Goal: Obtain resource: Download file/media

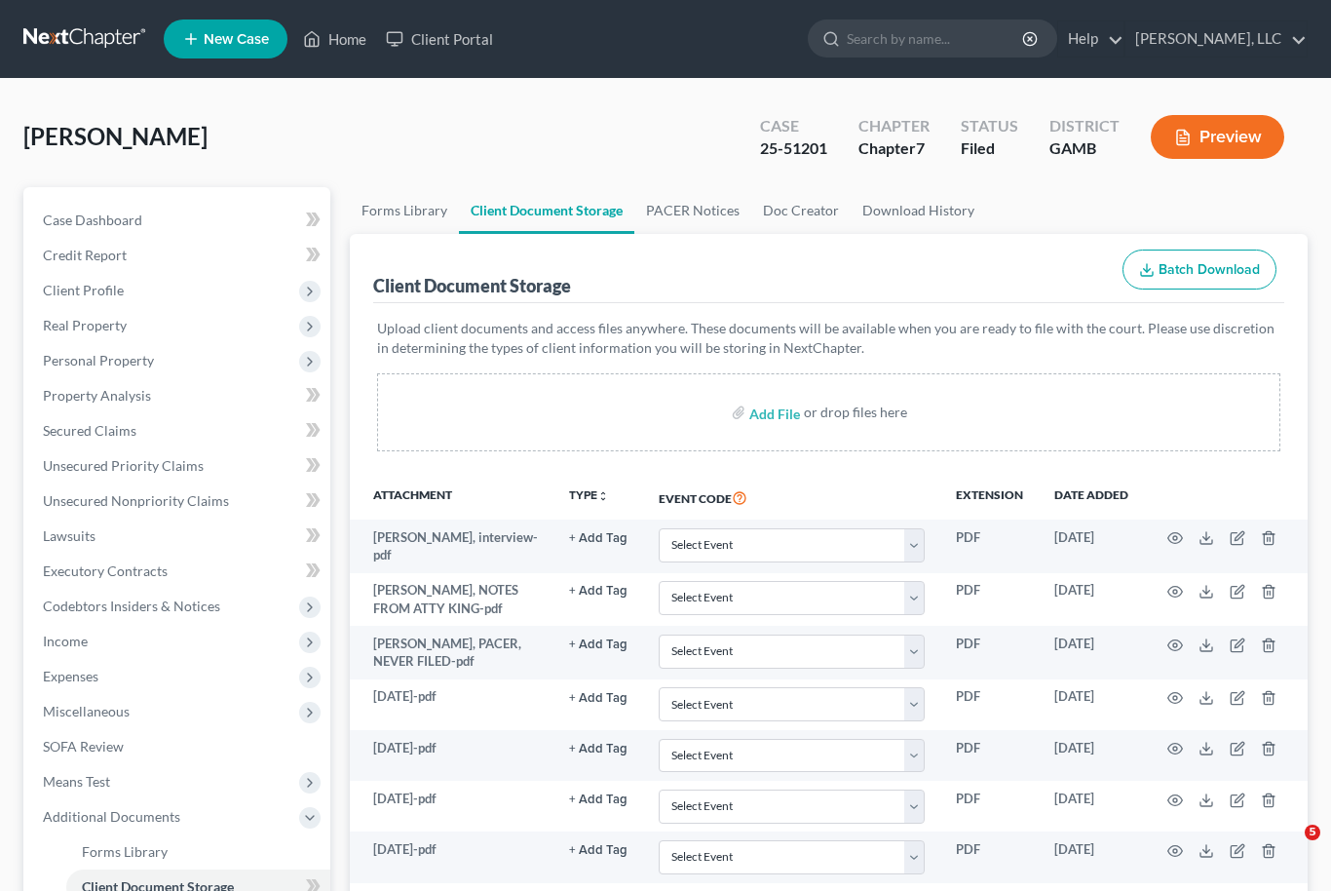
select select "26"
select select "6"
select select "22"
click at [351, 36] on link "Home" at bounding box center [334, 38] width 83 height 35
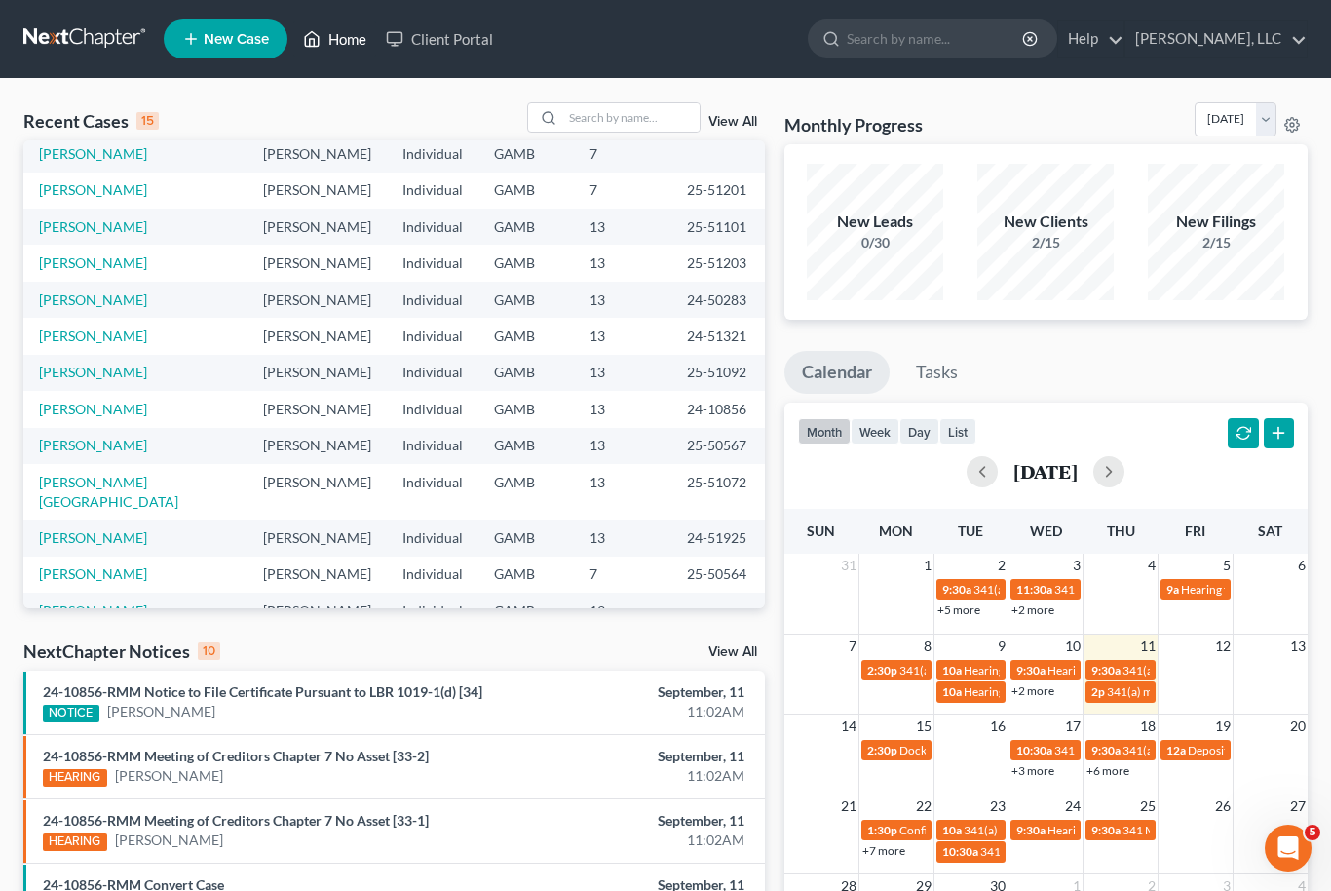
scroll to position [134, 0]
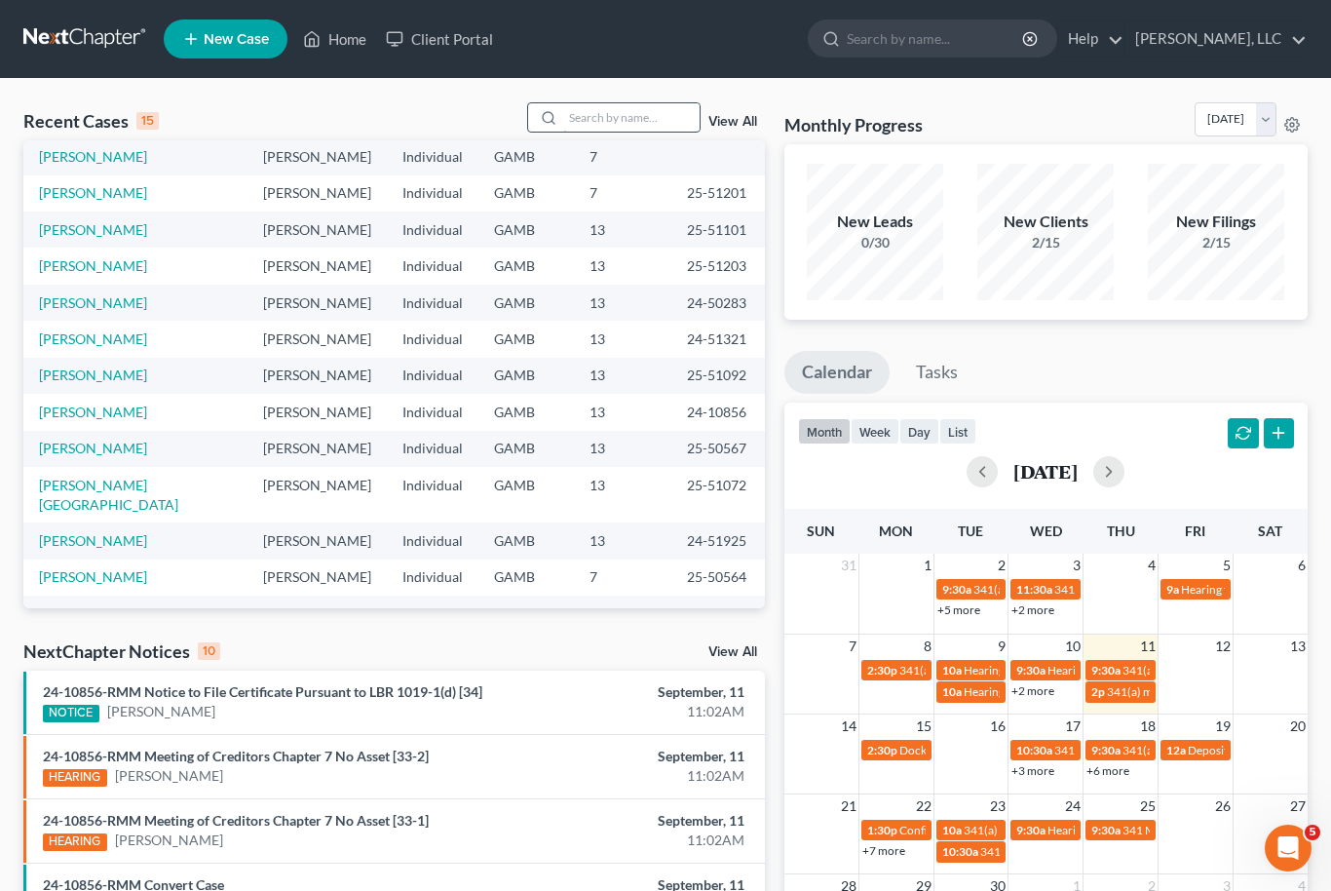
click at [615, 111] on input "search" at bounding box center [631, 117] width 136 height 28
type input "[PERSON_NAME]"
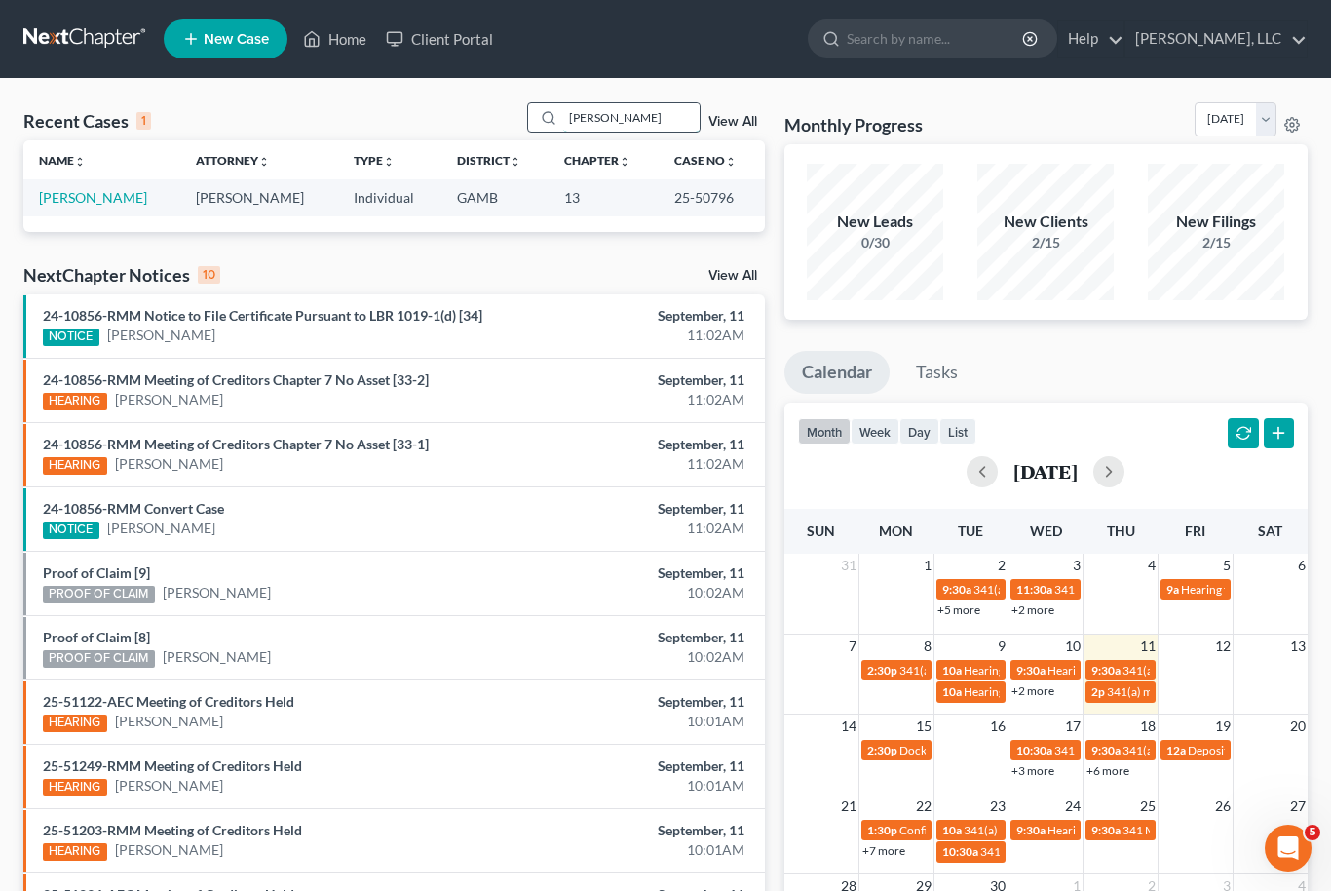
scroll to position [0, 0]
click at [74, 191] on link "[PERSON_NAME]" at bounding box center [93, 197] width 108 height 17
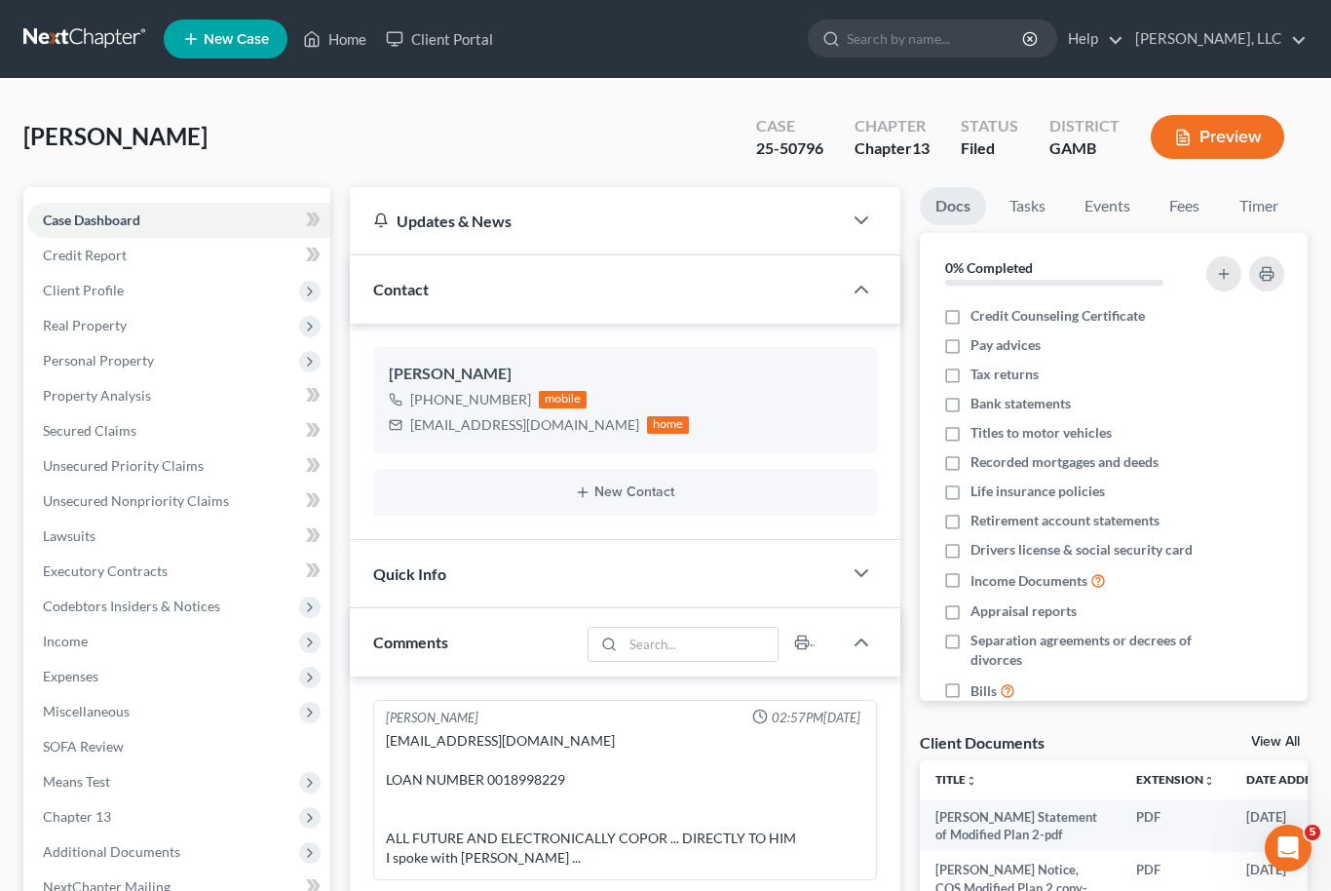
click at [1291, 735] on link "View All" at bounding box center [1275, 742] width 49 height 14
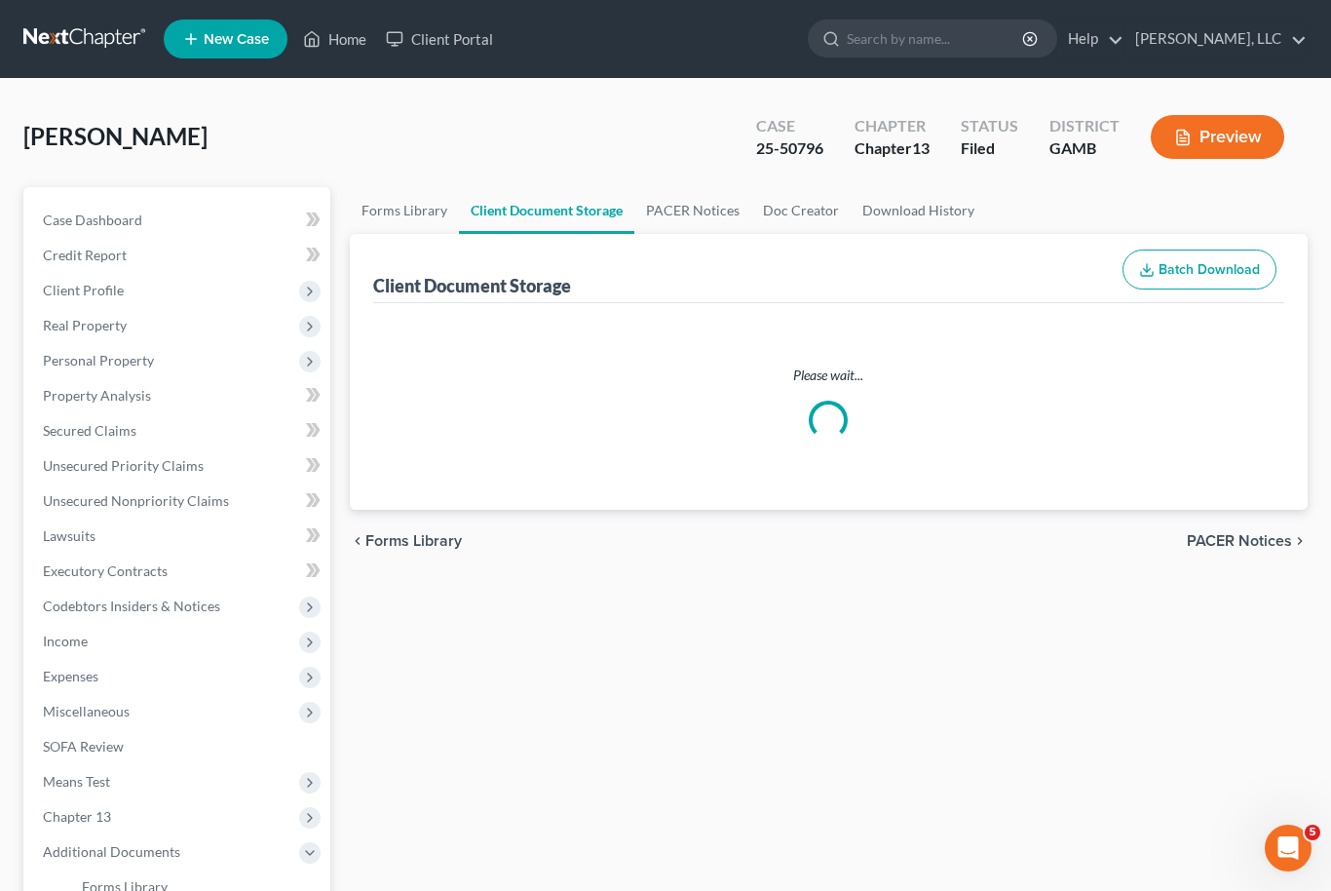
select select "12"
select select "6"
select select "22"
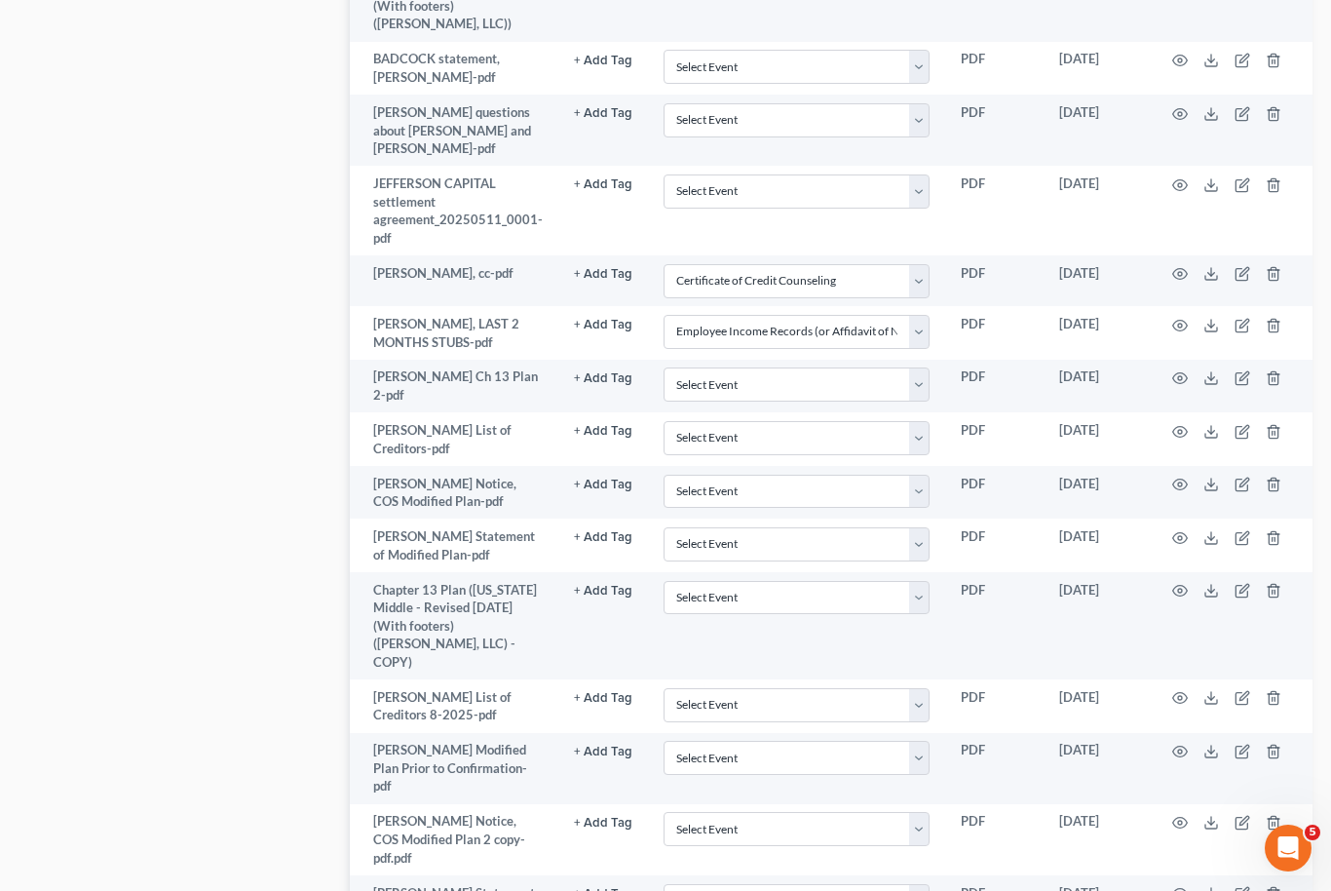
scroll to position [1843, 0]
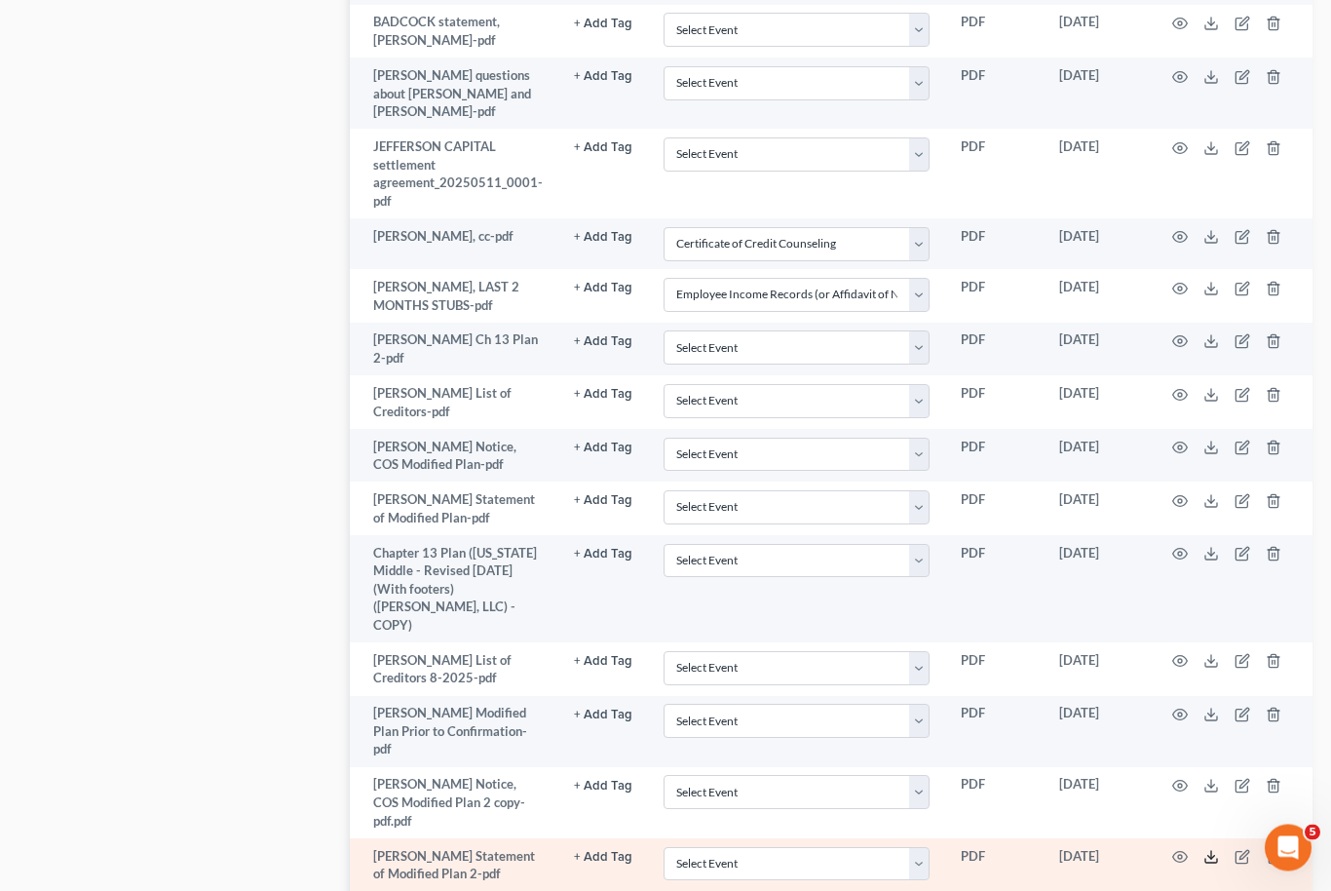
click at [1211, 850] on icon at bounding box center [1212, 858] width 16 height 16
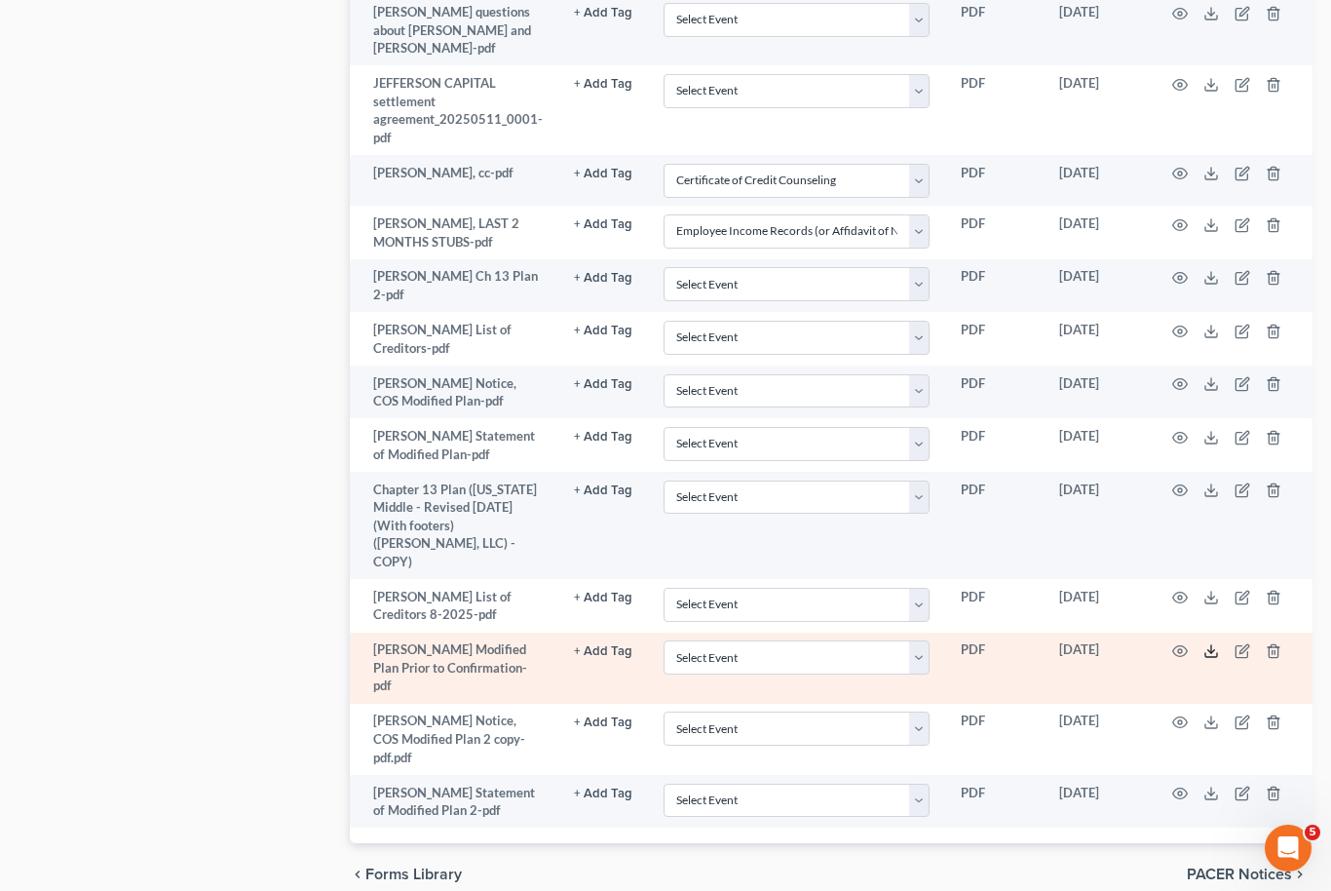
click at [1212, 643] on icon at bounding box center [1212, 651] width 16 height 16
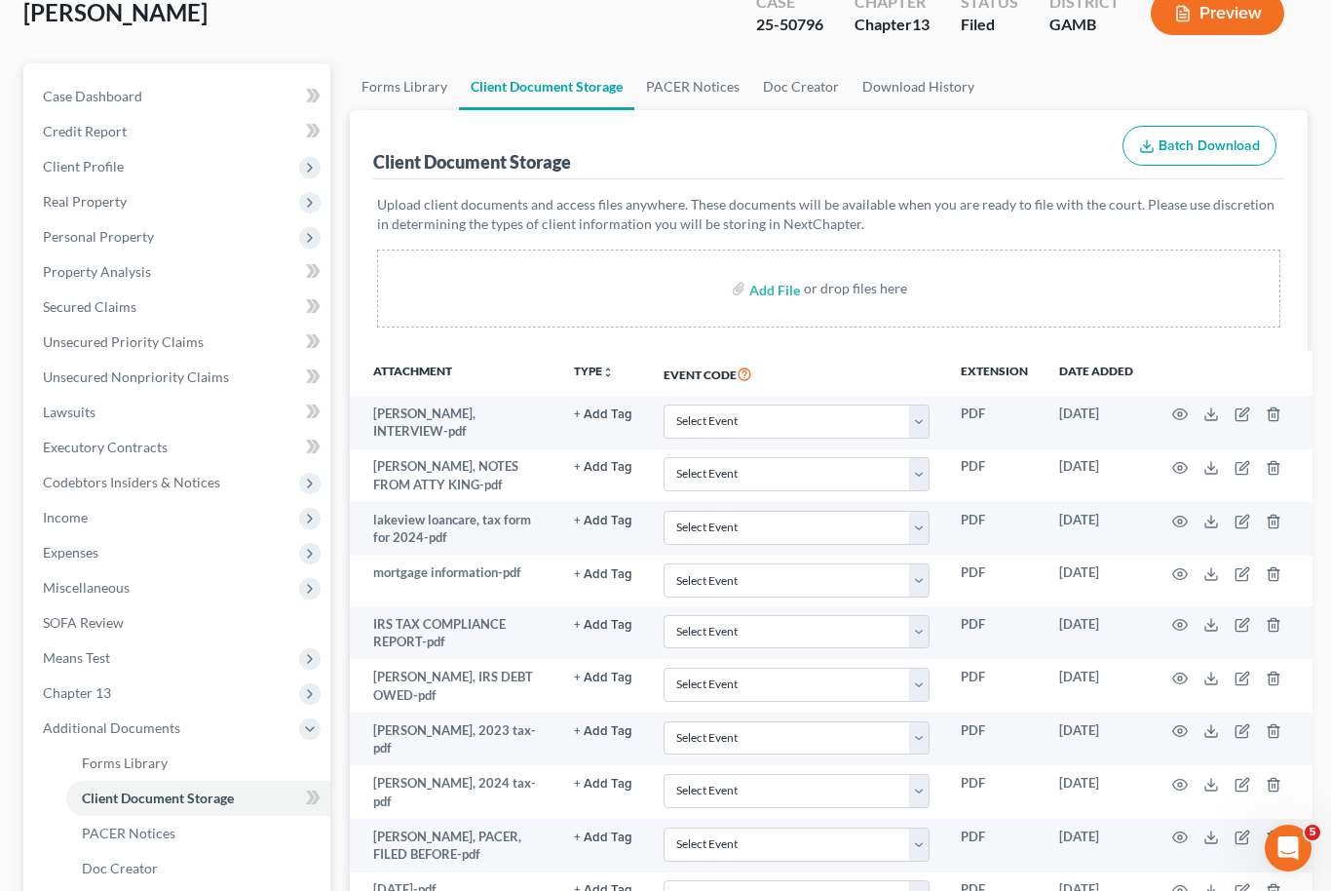
scroll to position [0, 0]
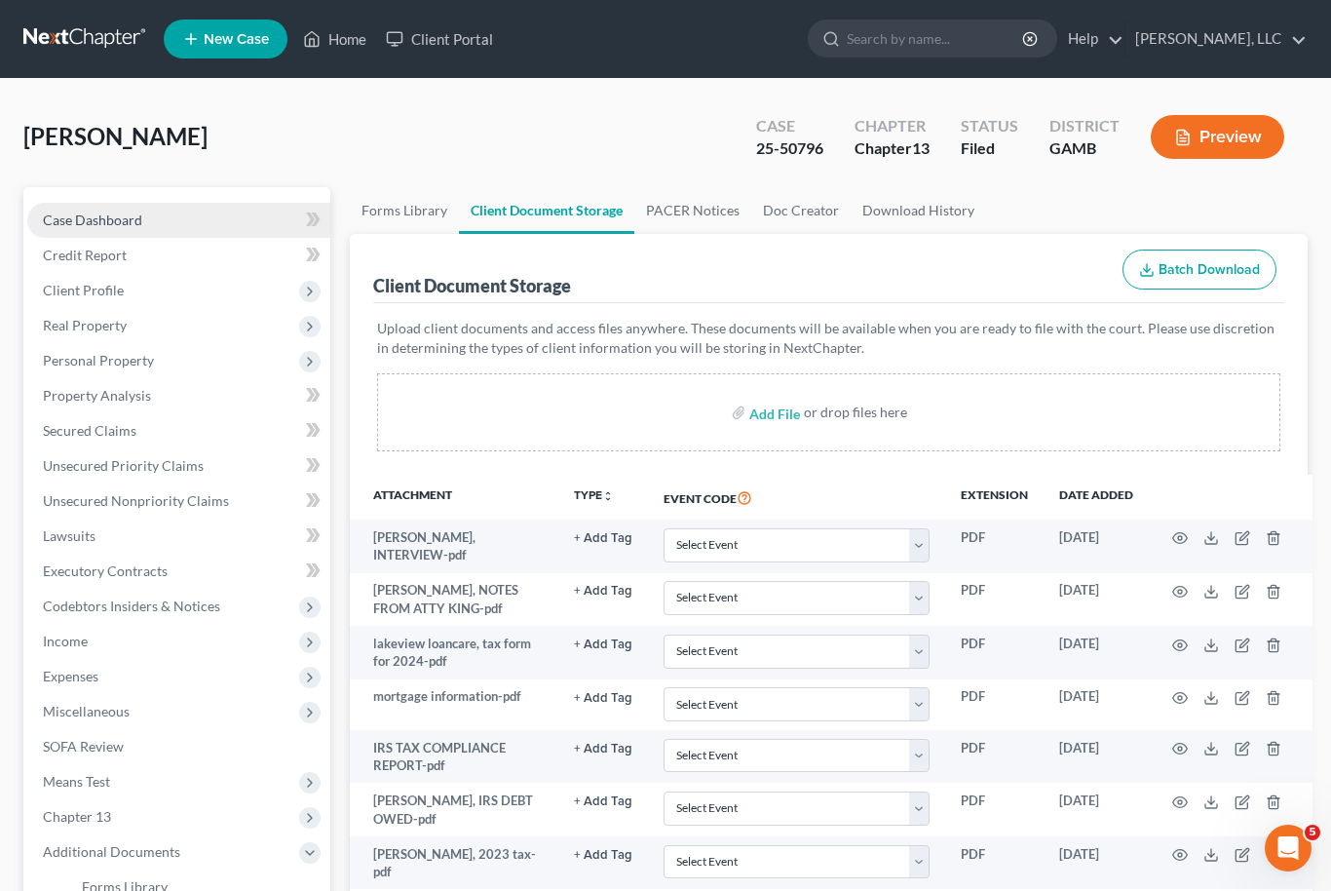
click at [83, 220] on span "Case Dashboard" at bounding box center [92, 219] width 99 height 17
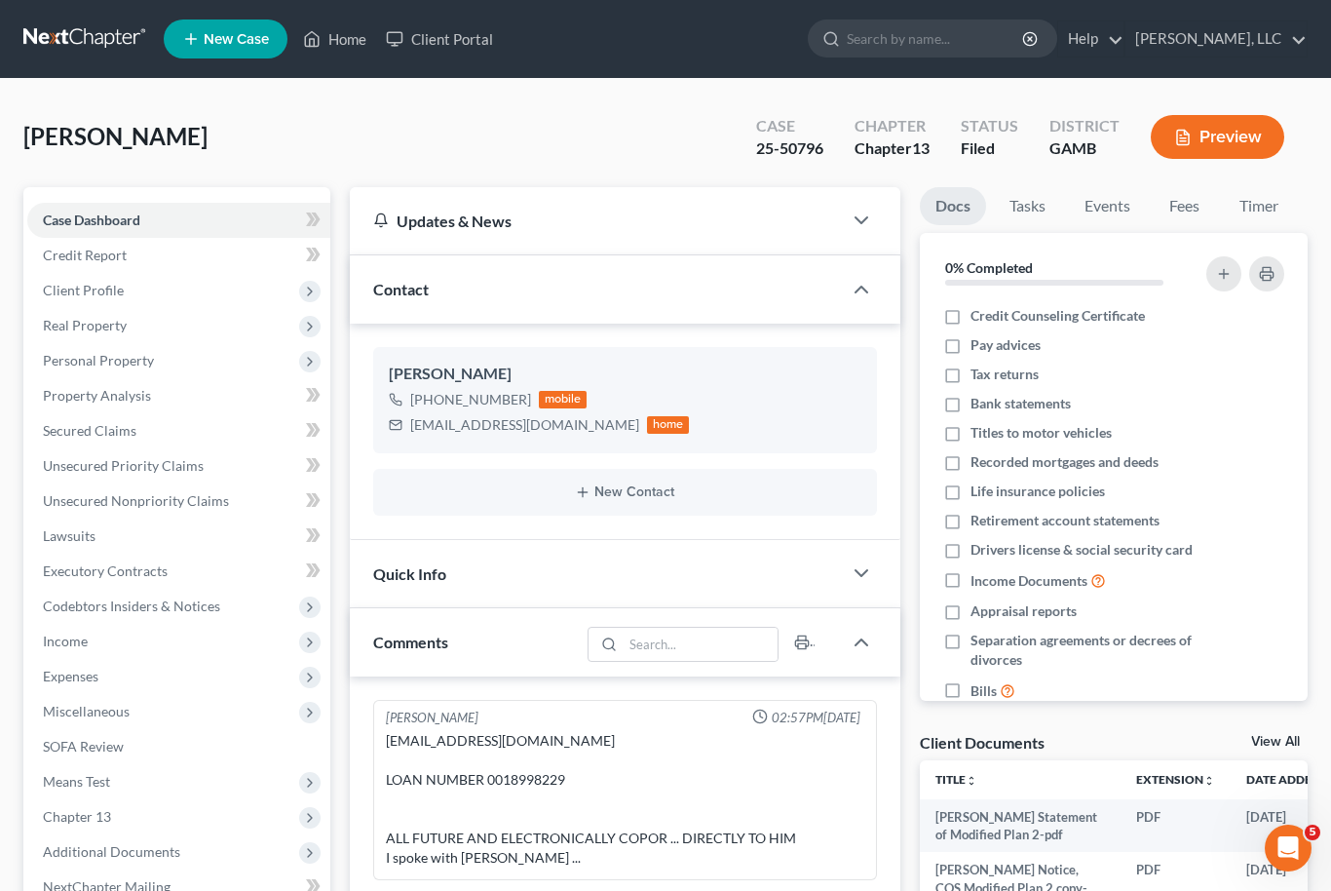
click at [1297, 736] on link "View All" at bounding box center [1275, 742] width 49 height 14
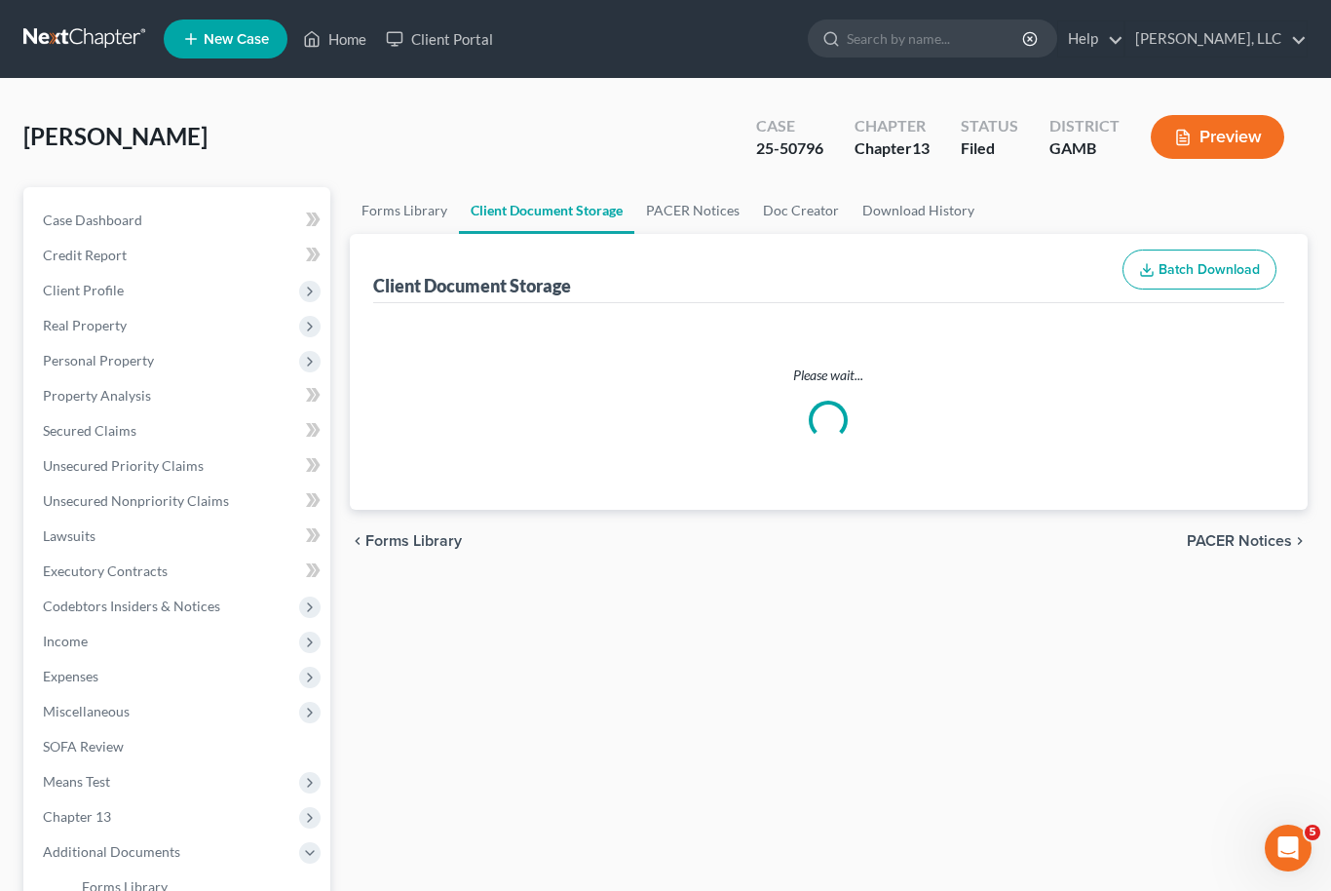
select select "12"
select select "6"
select select "22"
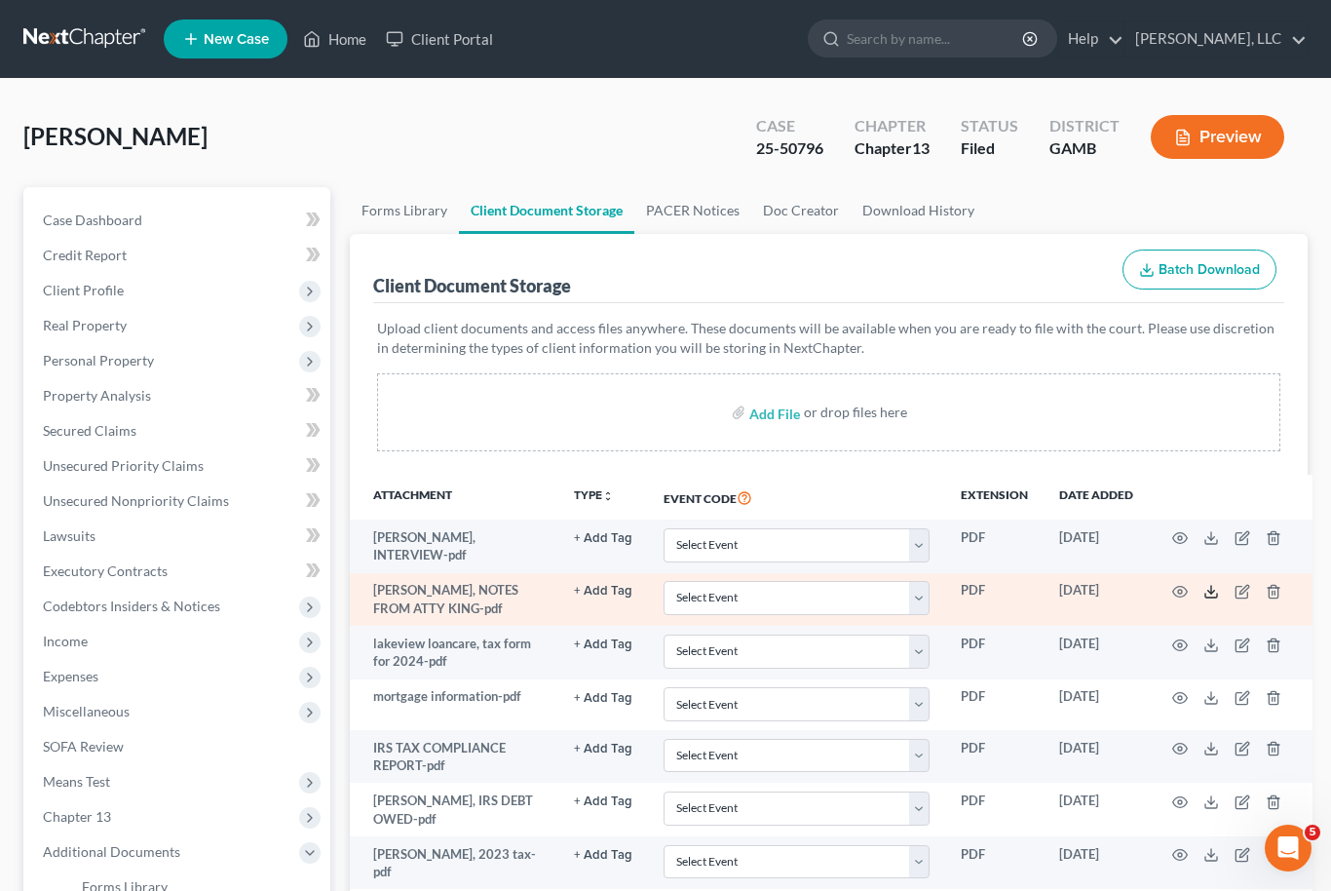
click at [1204, 588] on icon at bounding box center [1212, 592] width 16 height 16
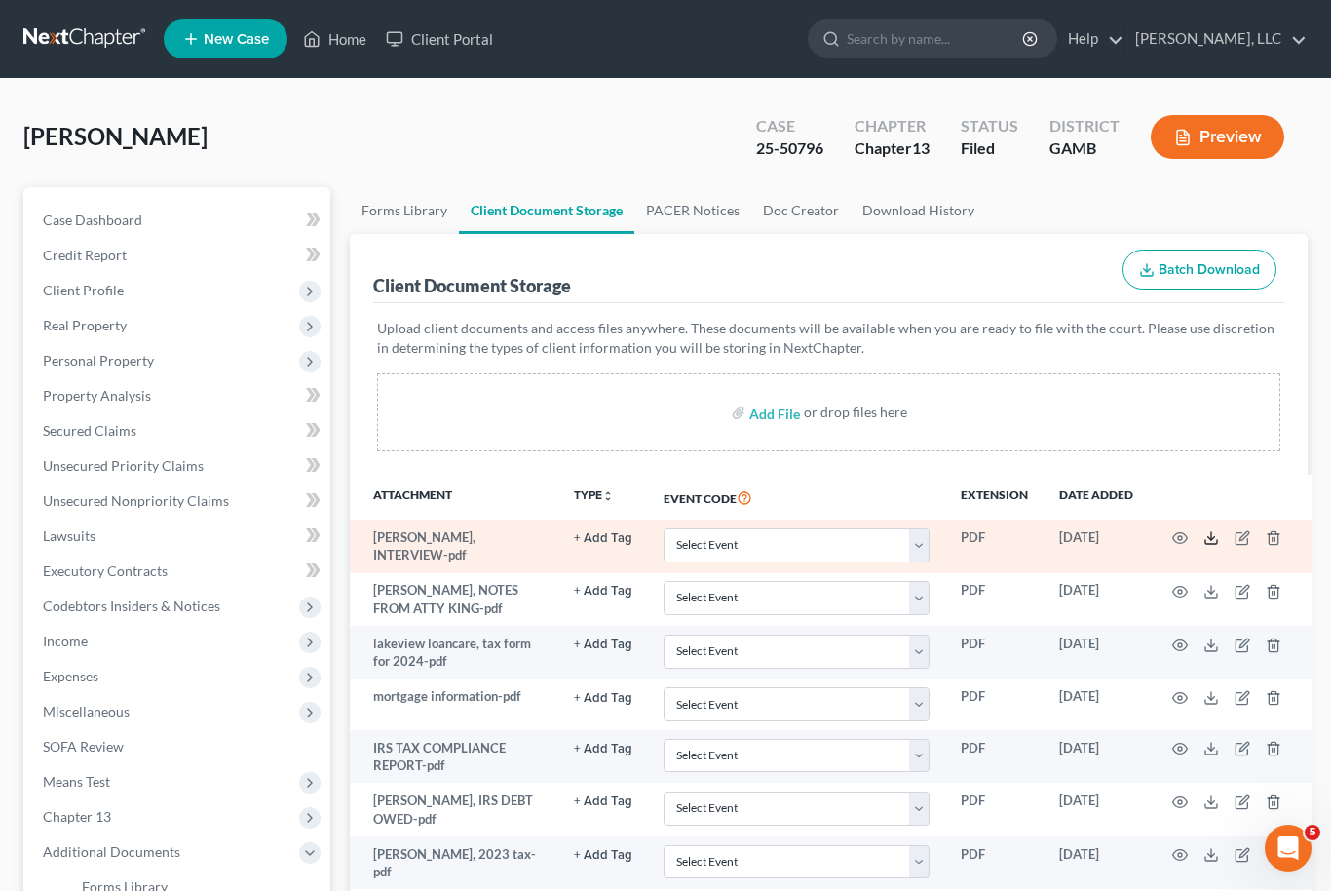
click at [1208, 530] on icon at bounding box center [1212, 538] width 16 height 16
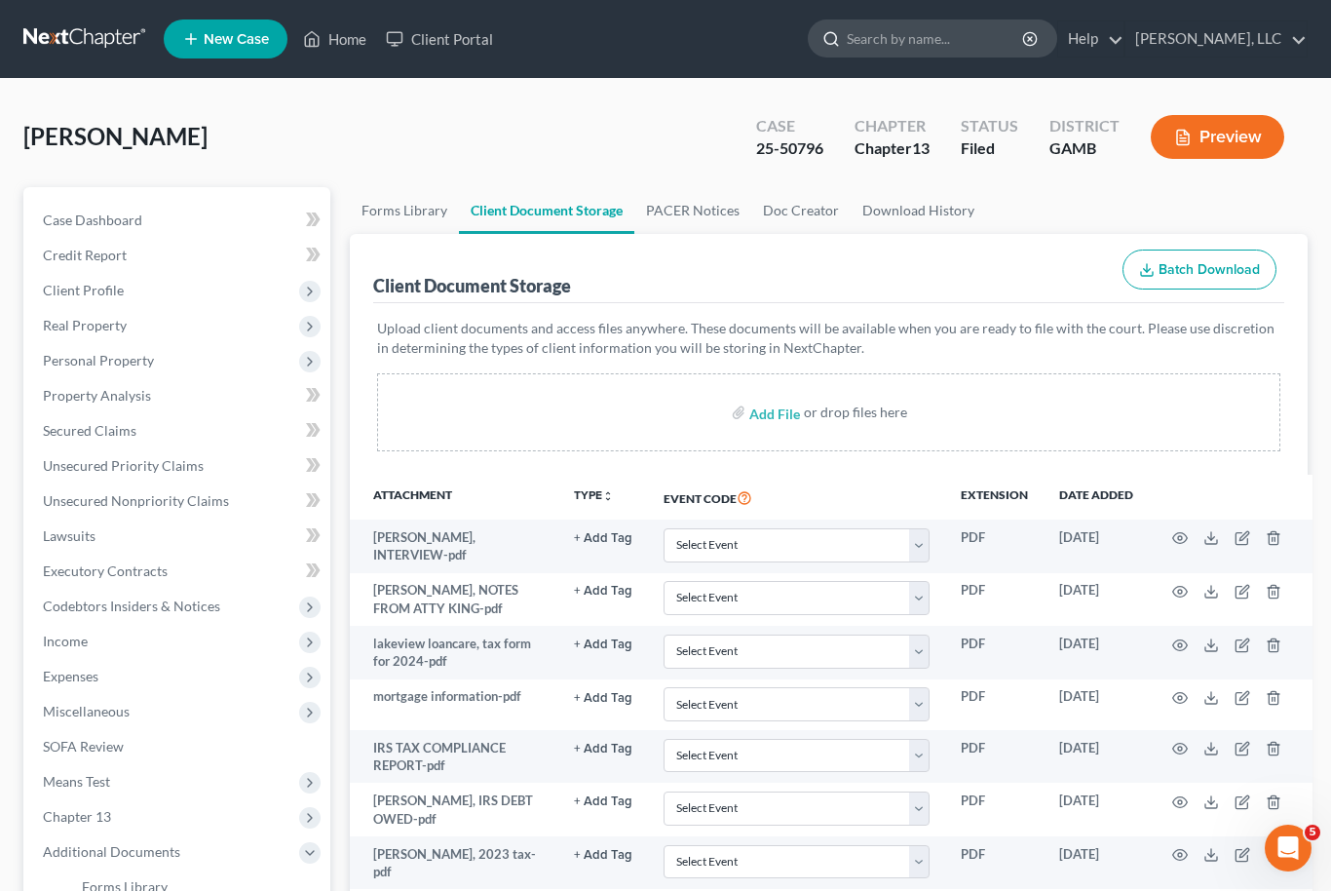
click at [914, 30] on input "search" at bounding box center [936, 38] width 178 height 36
click at [684, 202] on link "PACER Notices" at bounding box center [692, 210] width 117 height 47
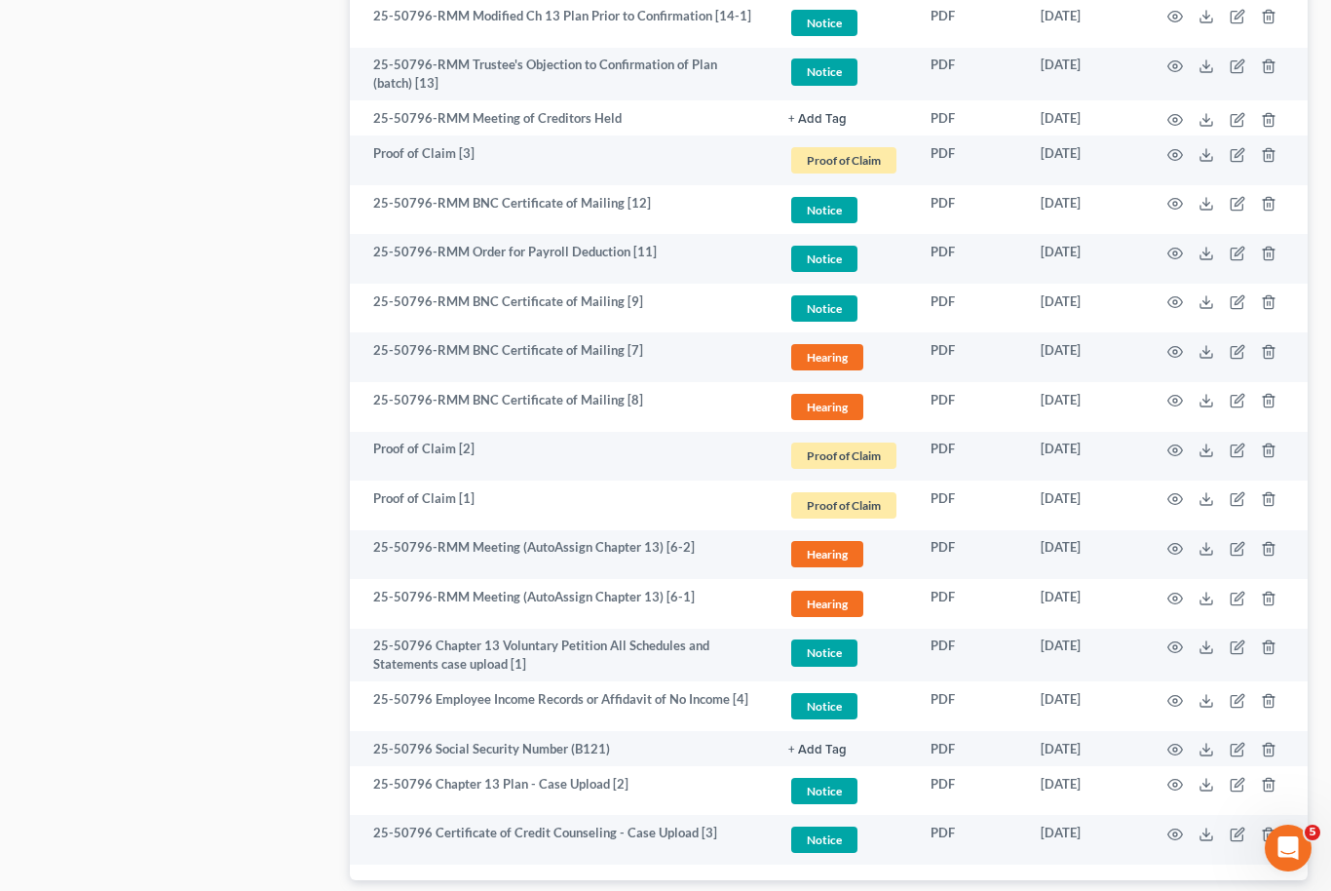
scroll to position [1276, 0]
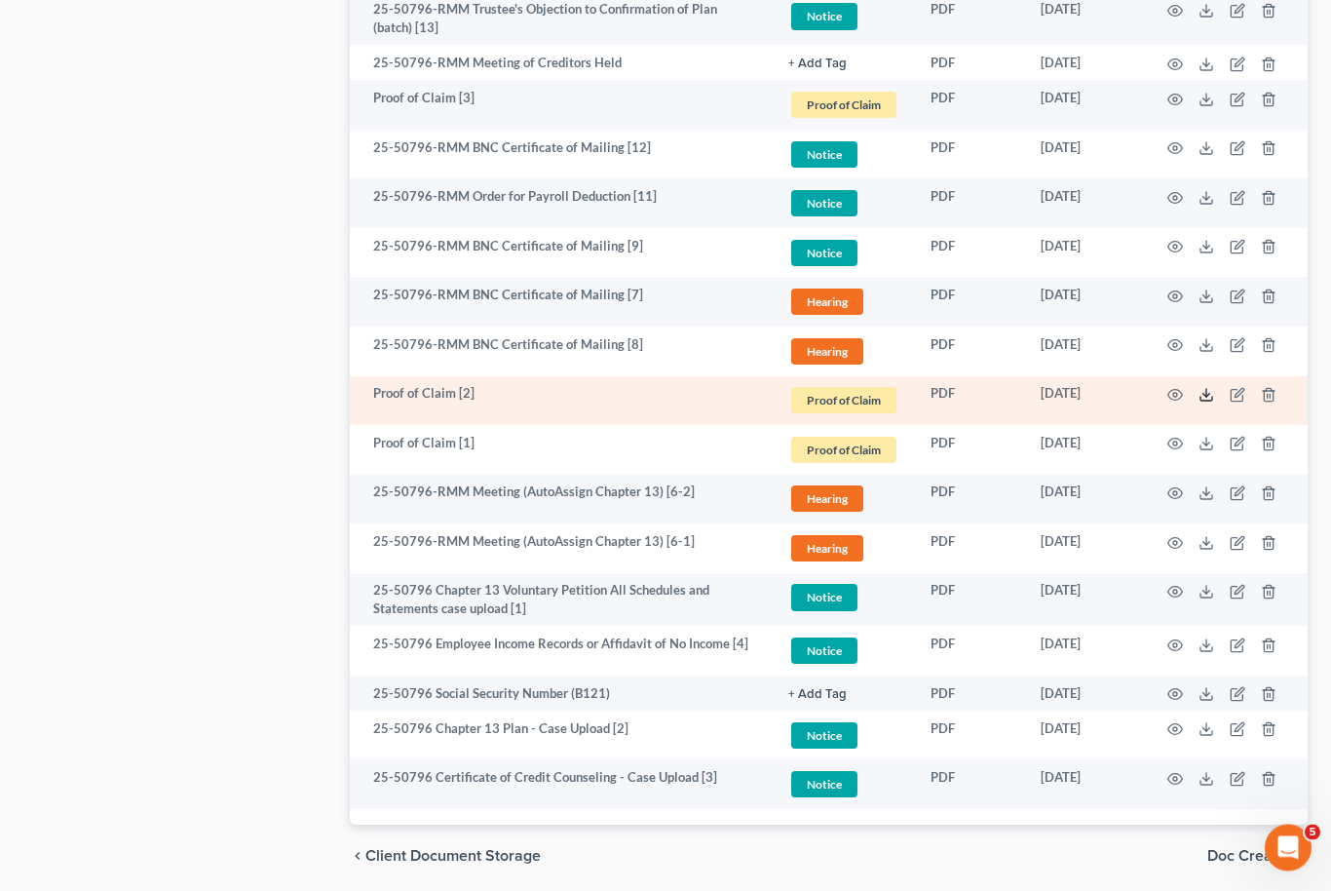
click at [1211, 389] on icon at bounding box center [1207, 396] width 16 height 16
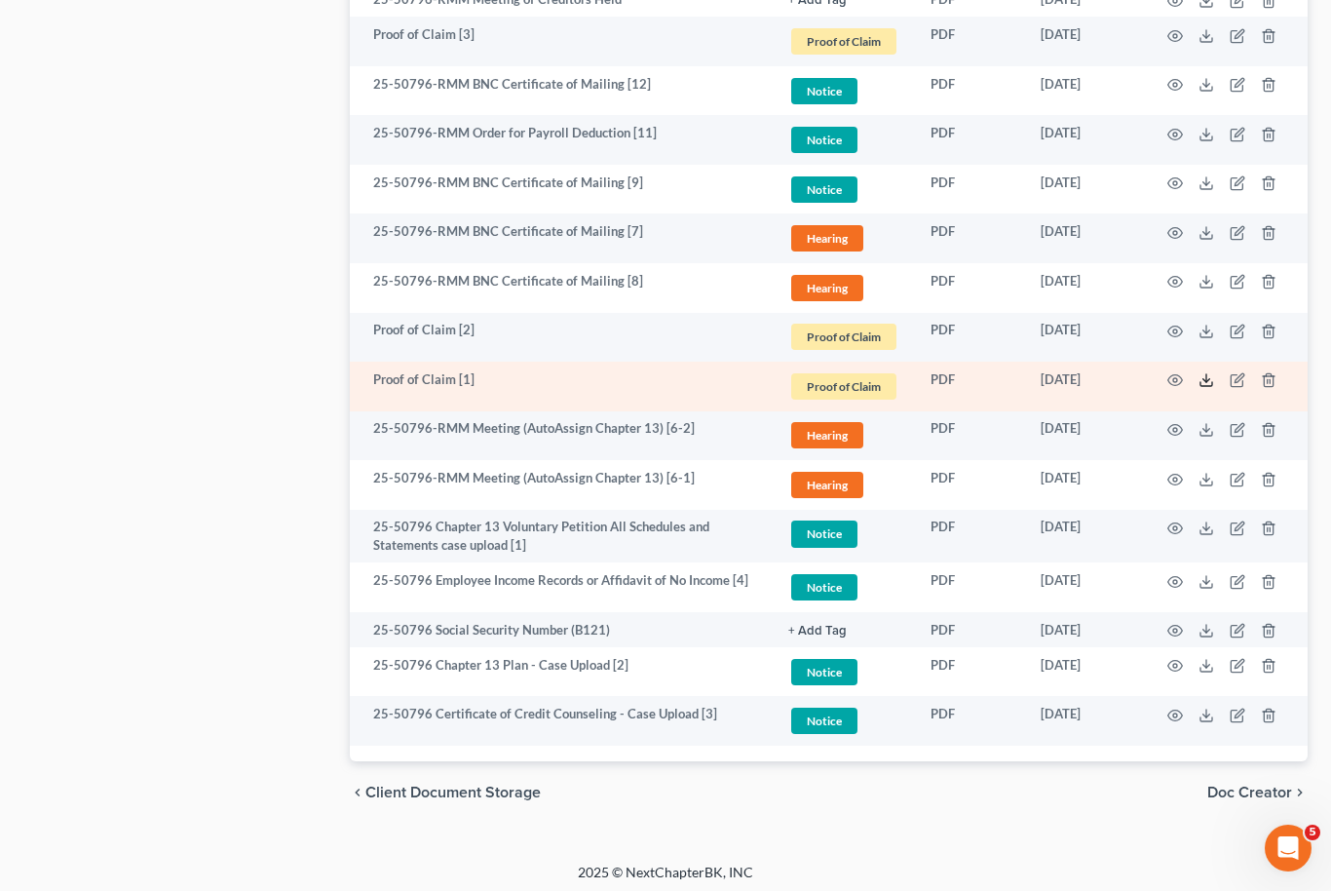
click at [1202, 383] on icon at bounding box center [1207, 380] width 16 height 16
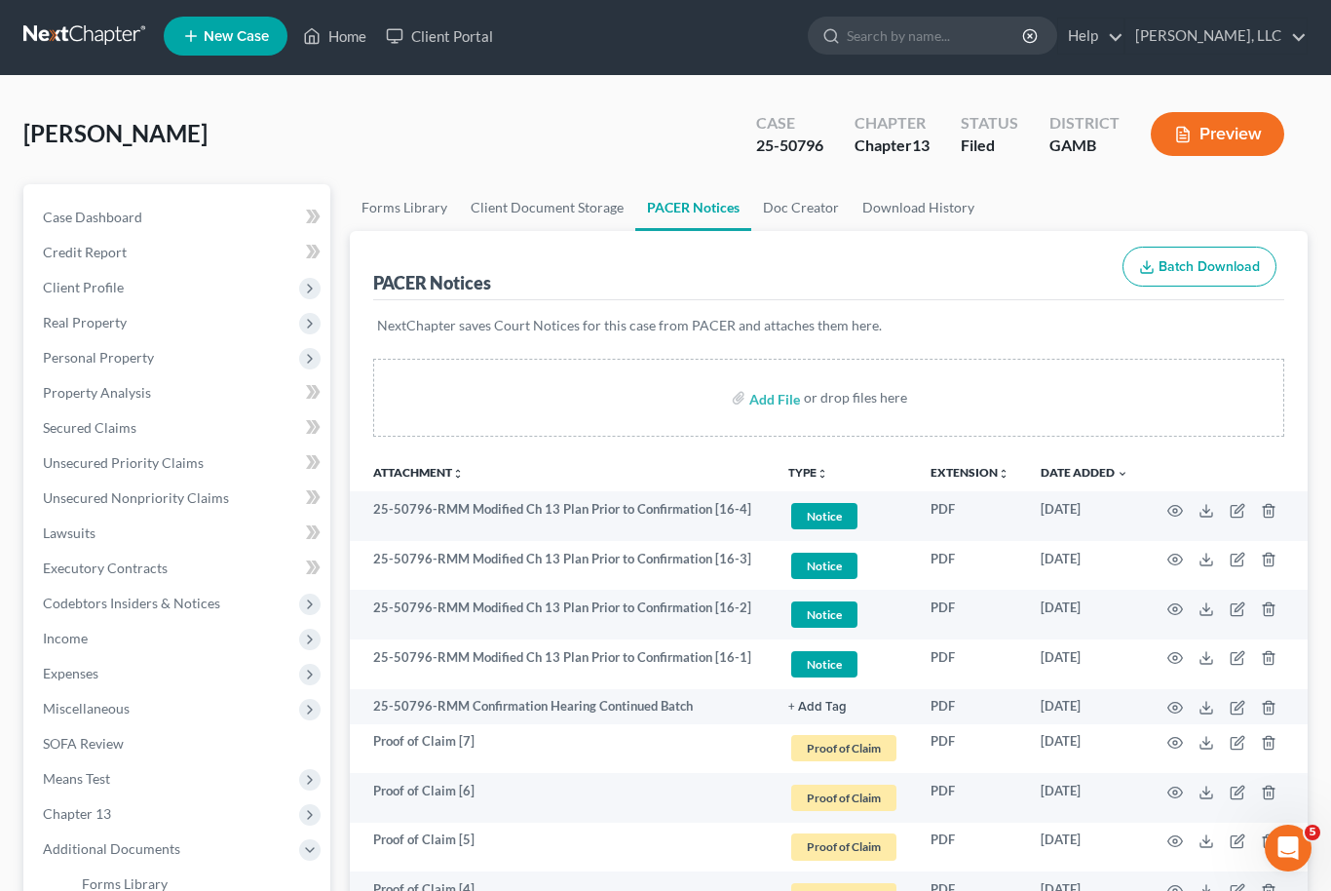
scroll to position [0, 0]
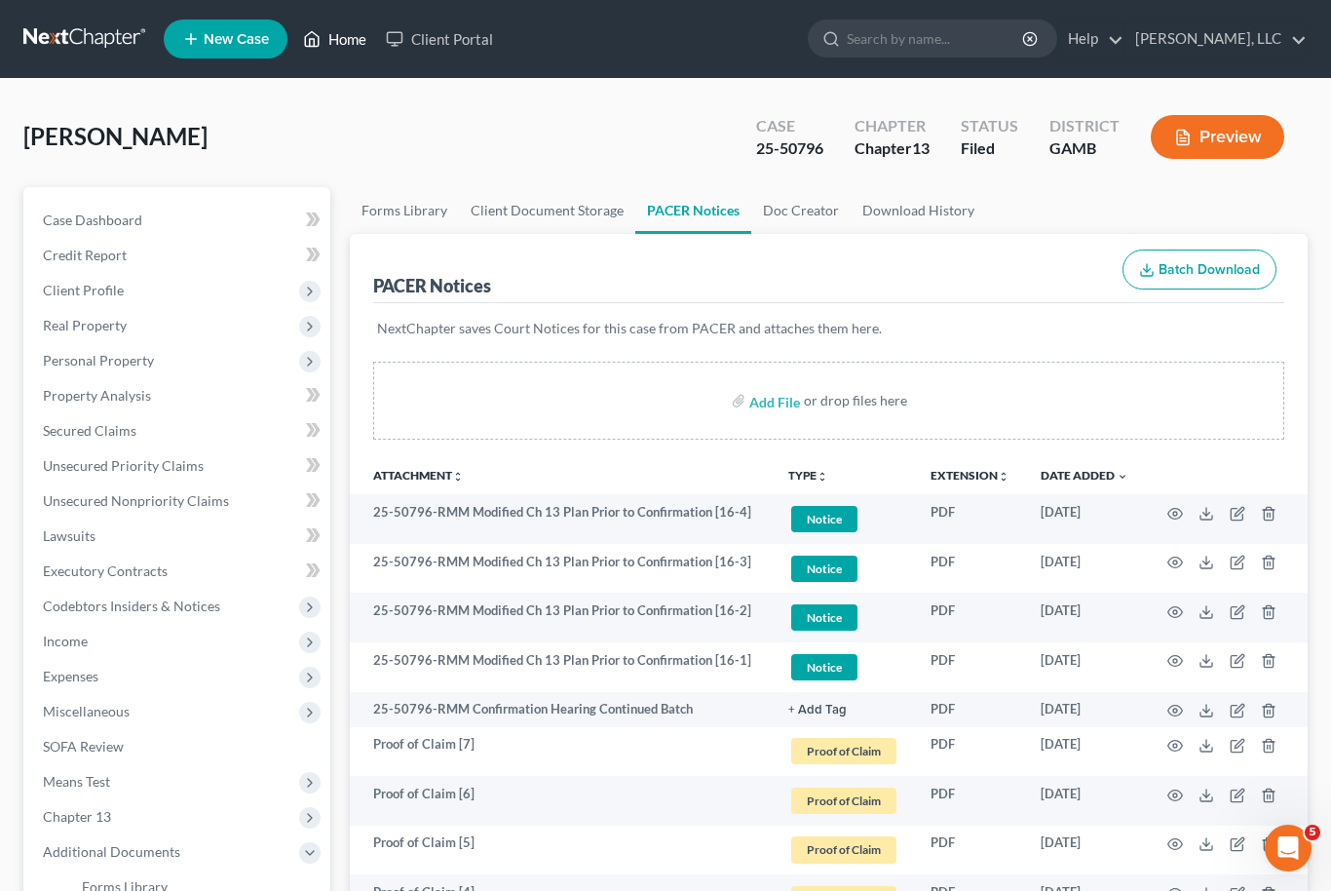
click at [340, 42] on link "Home" at bounding box center [334, 38] width 83 height 35
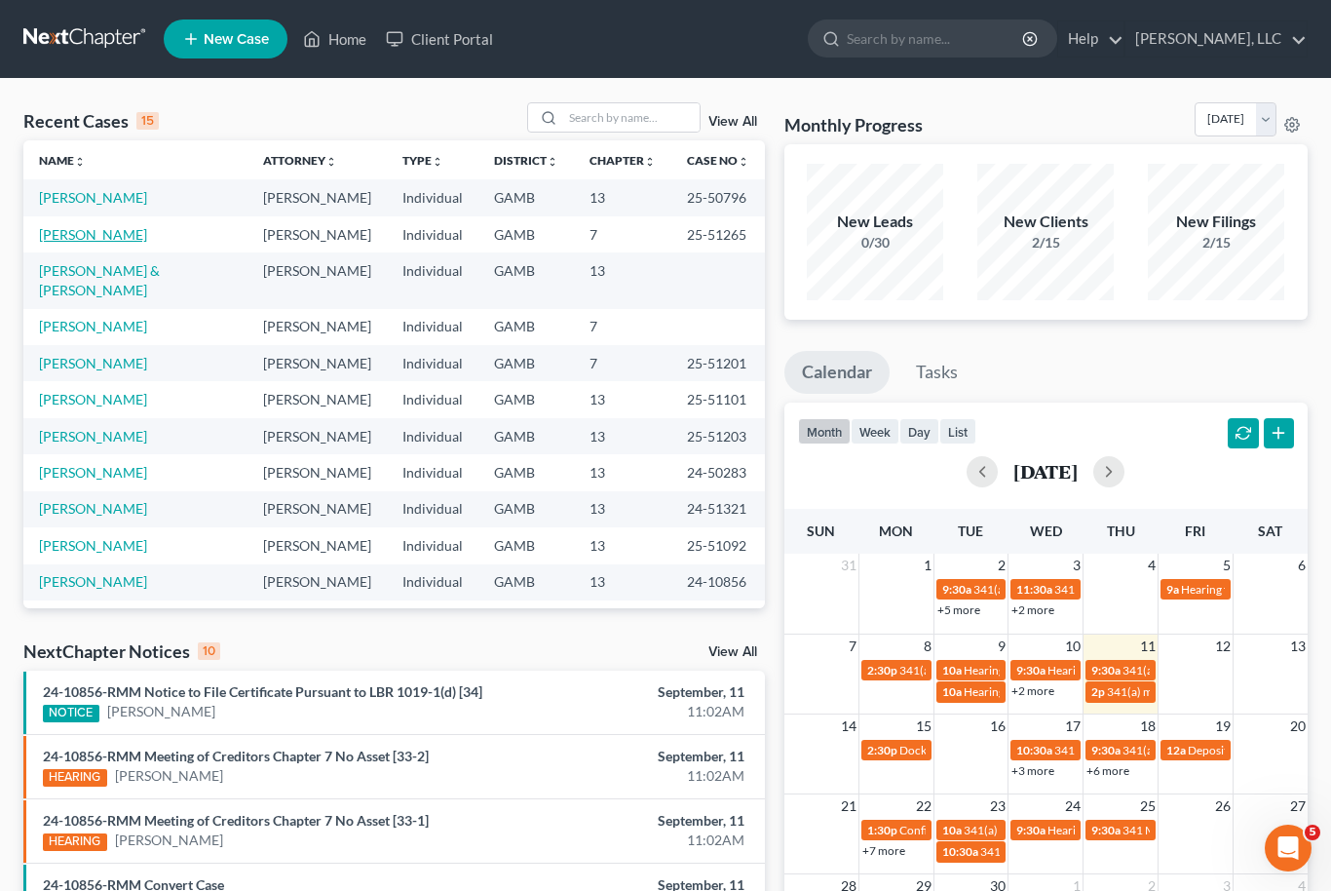
click at [81, 226] on link "[PERSON_NAME]" at bounding box center [93, 234] width 108 height 17
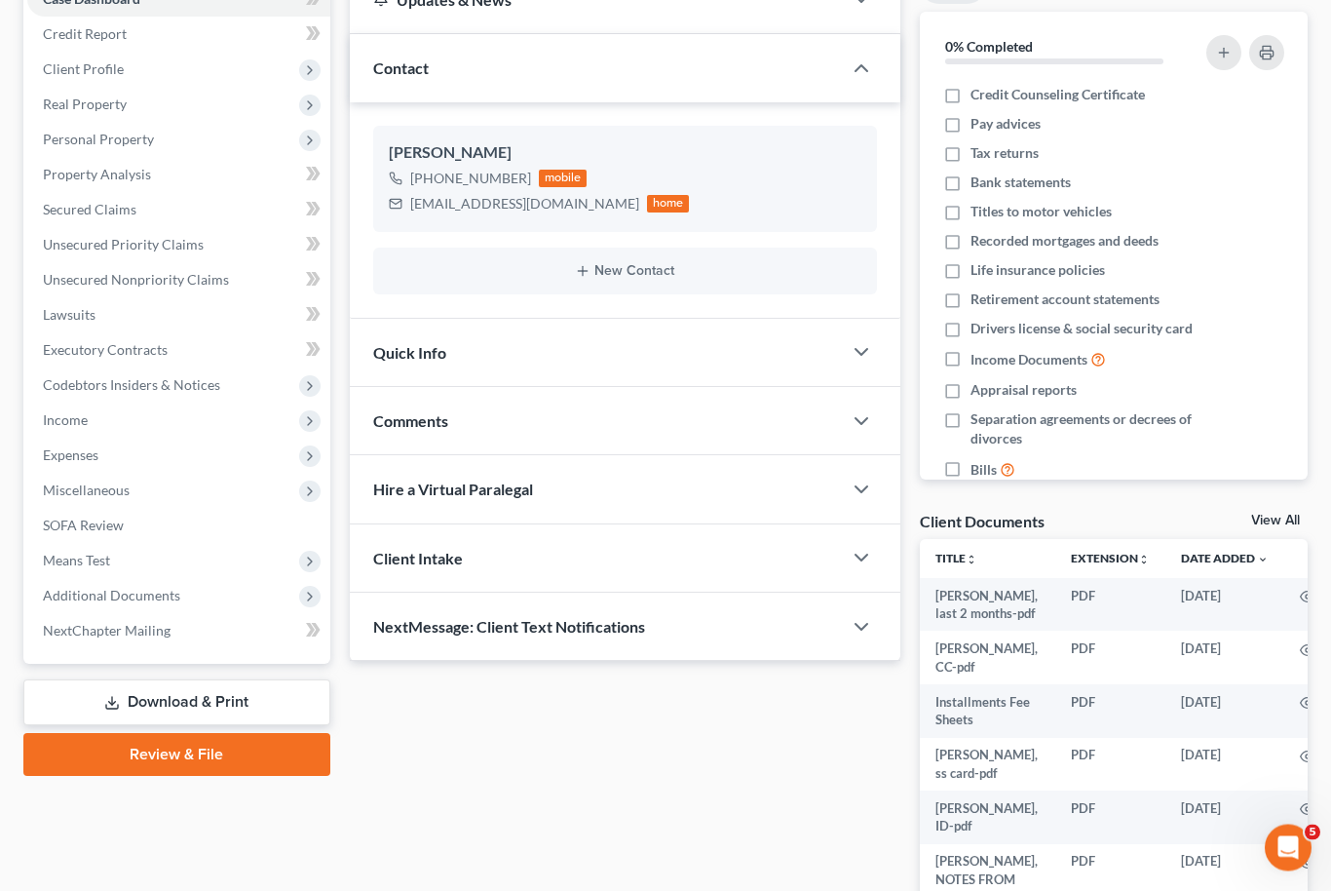
scroll to position [222, 0]
click at [1267, 517] on link "View All" at bounding box center [1275, 520] width 49 height 14
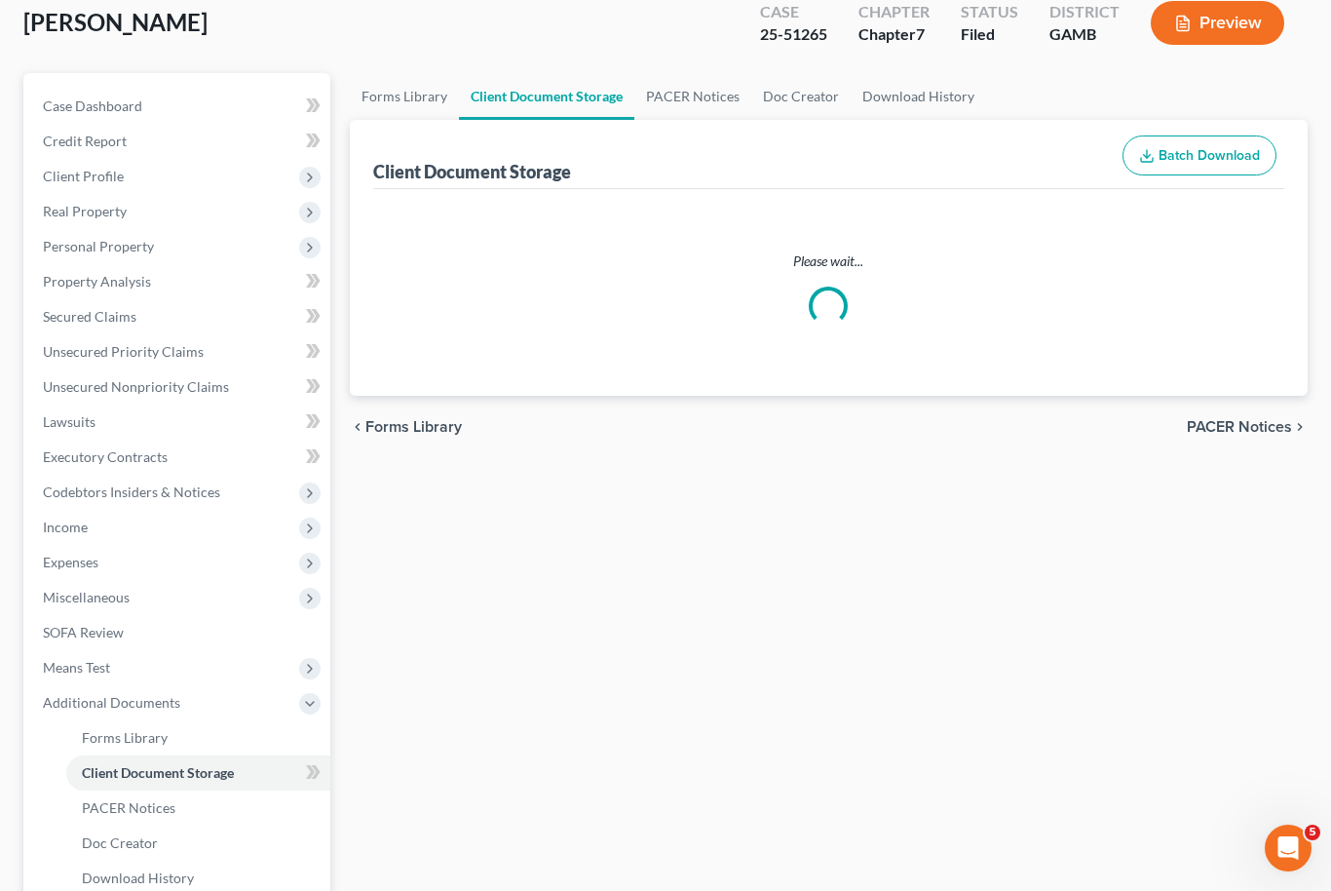
scroll to position [45, 0]
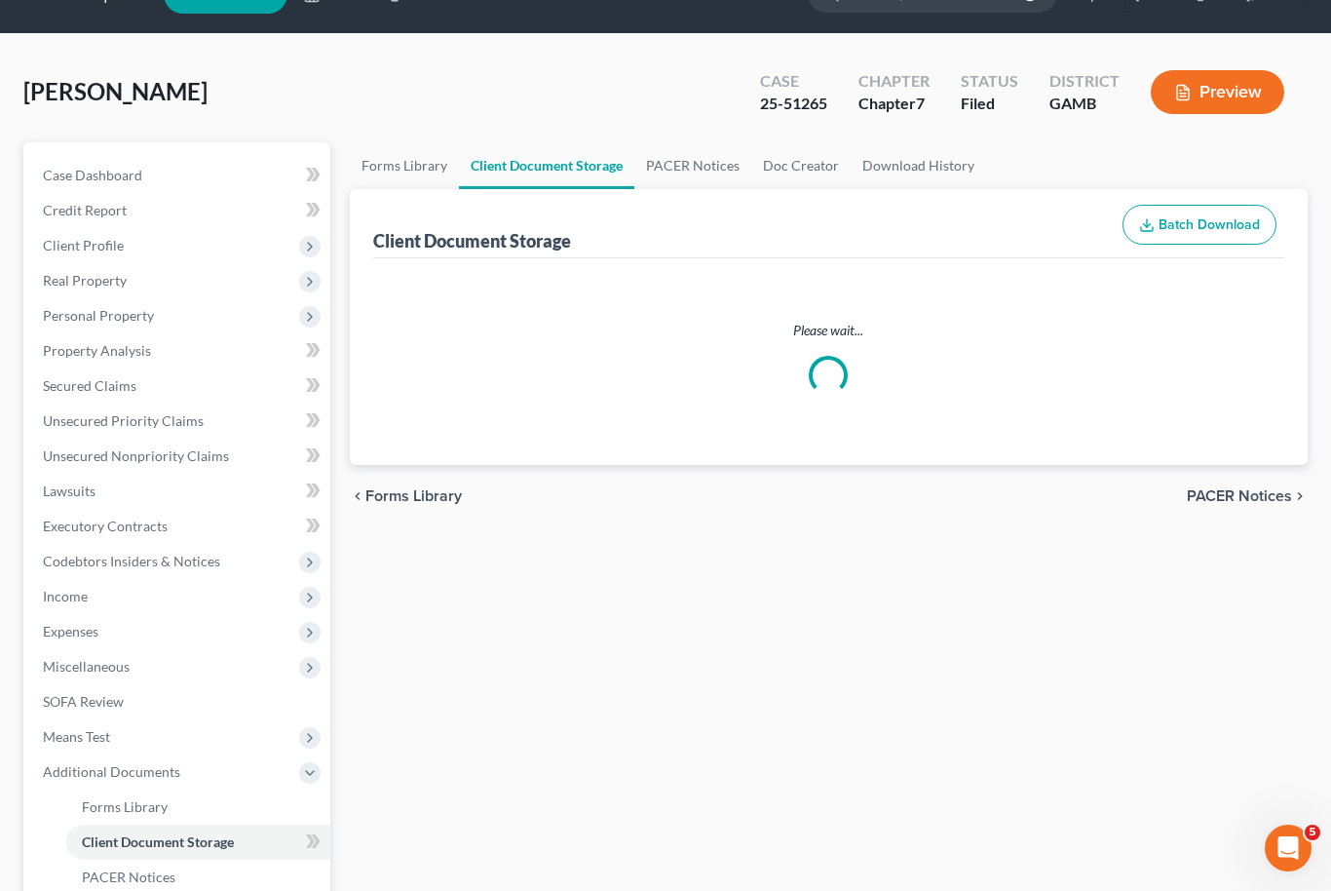
select select "26"
select select "6"
select select "22"
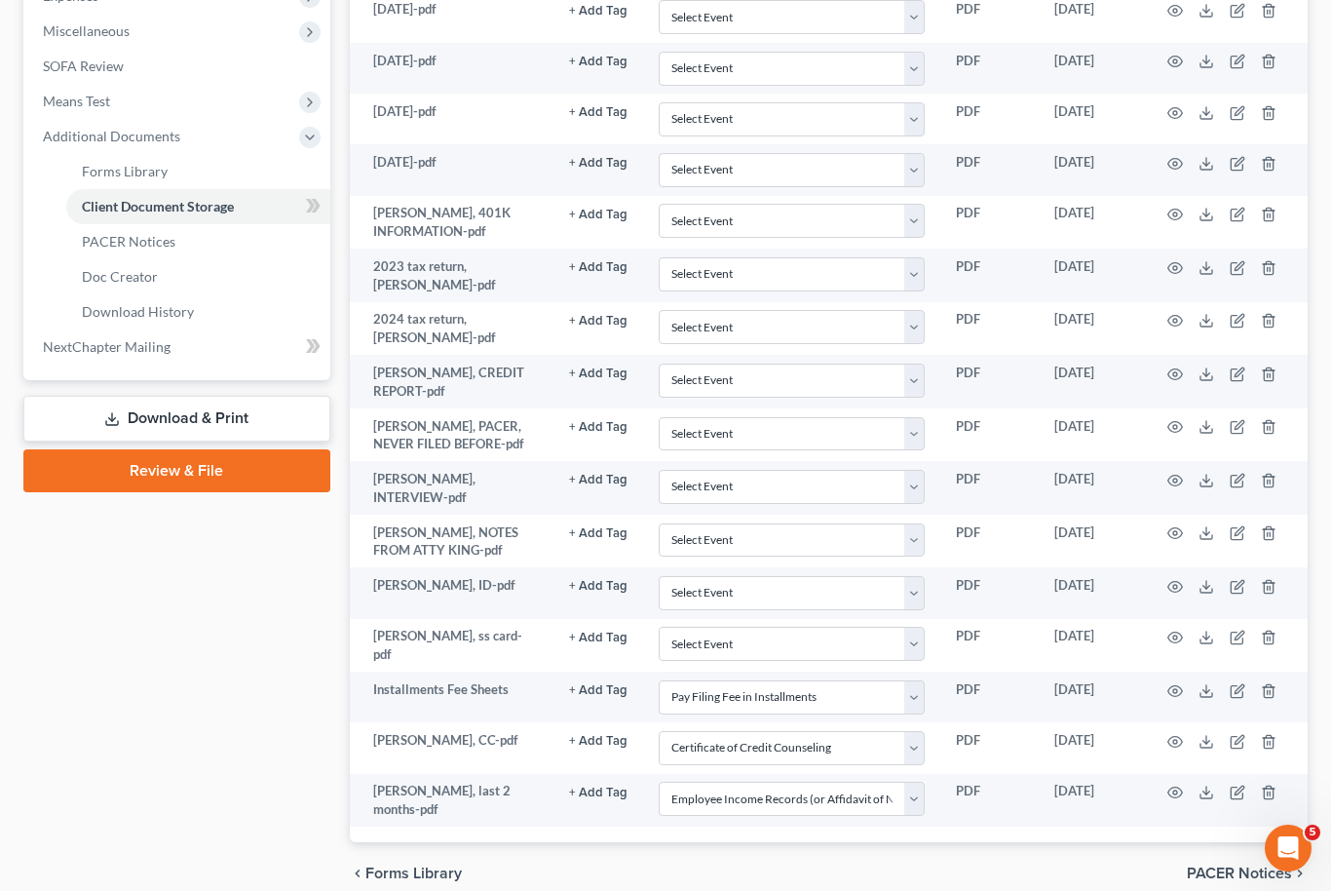
scroll to position [689, 0]
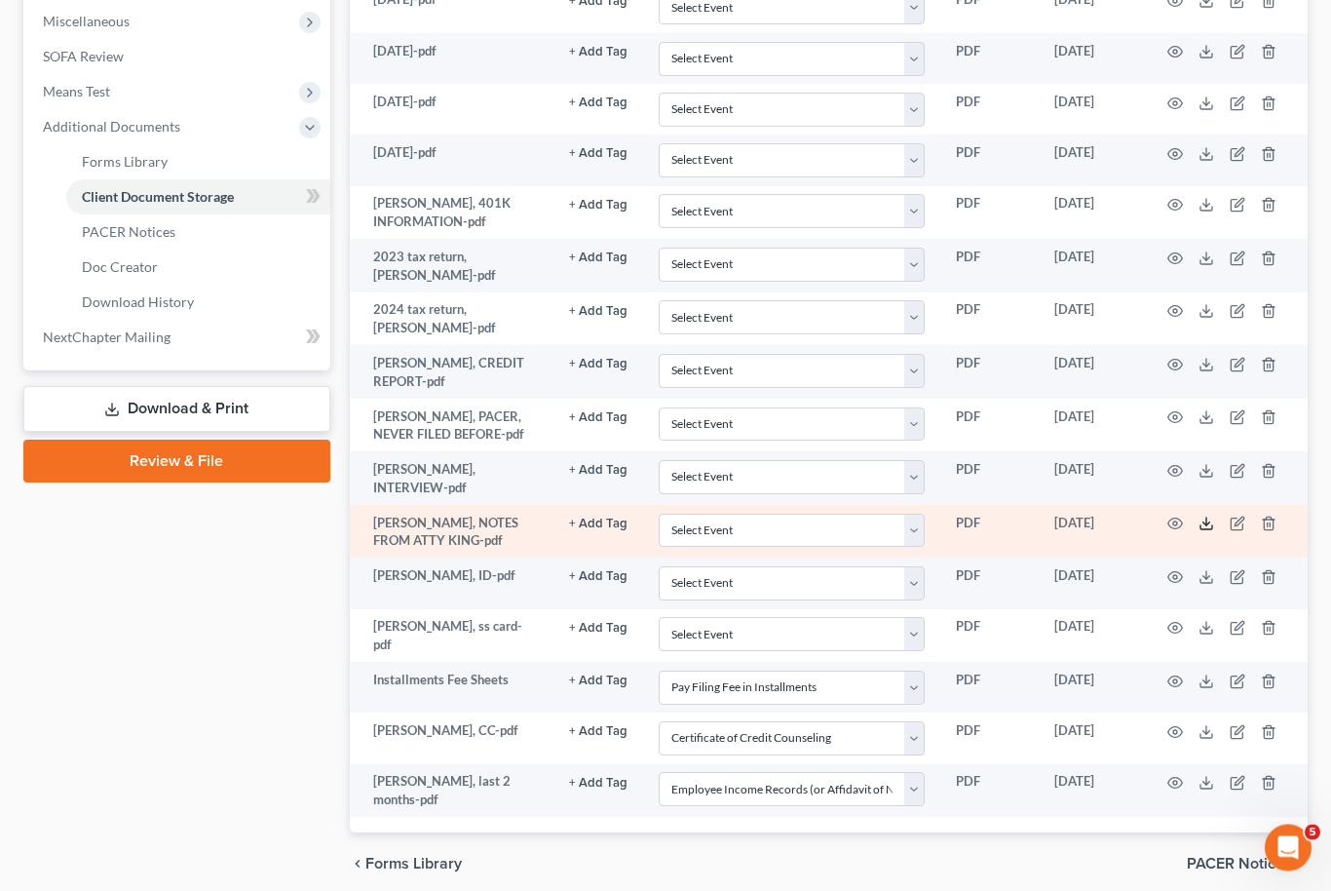
click at [1206, 517] on icon at bounding box center [1207, 525] width 16 height 16
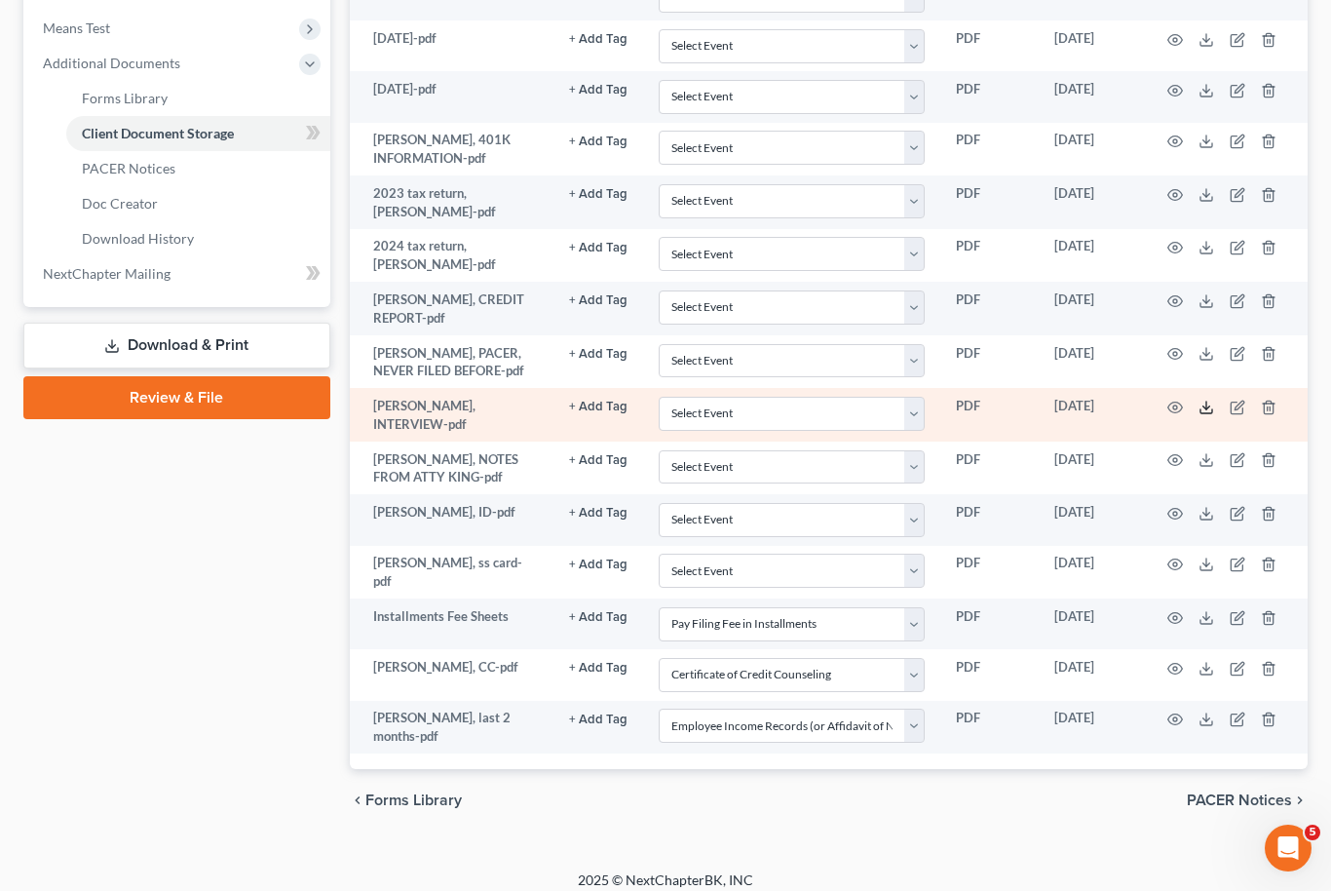
click at [1203, 400] on icon at bounding box center [1207, 408] width 16 height 16
